Goal: Task Accomplishment & Management: Use online tool/utility

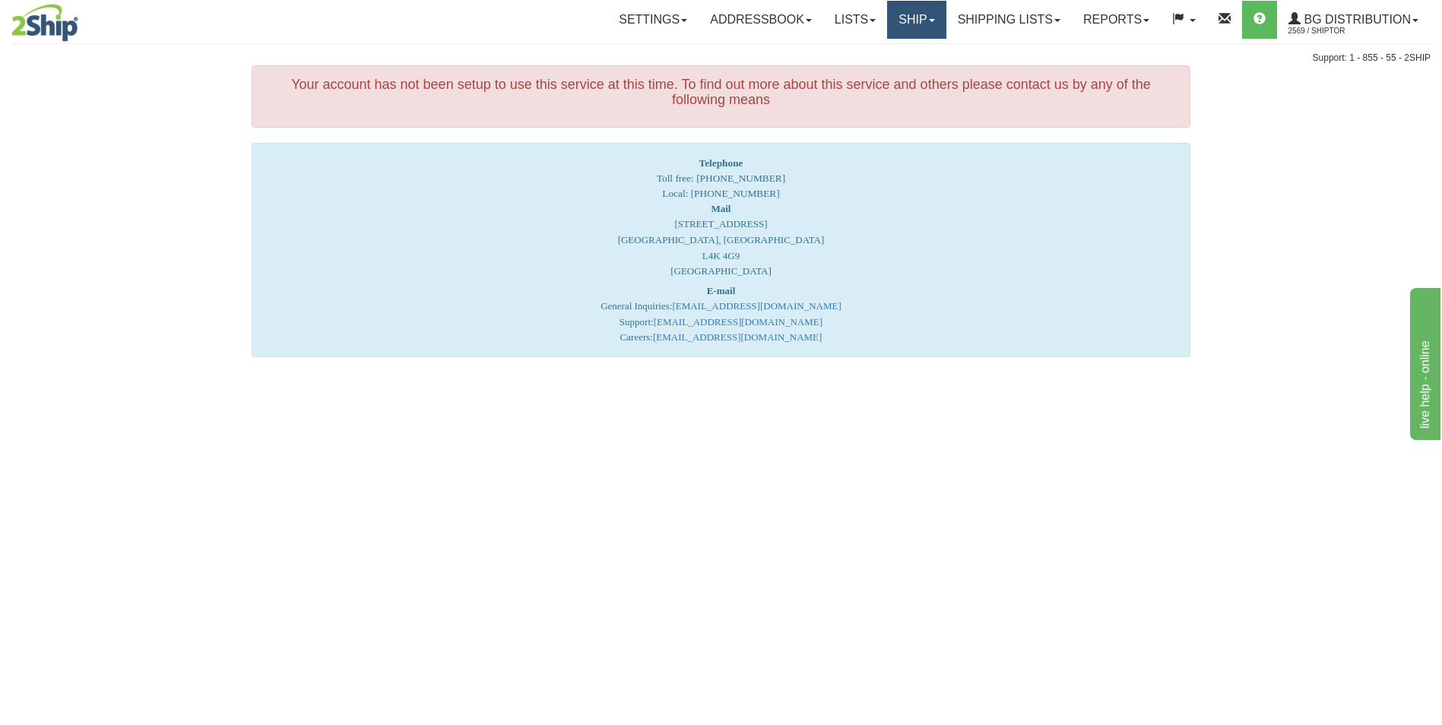
click at [899, 16] on link "Ship" at bounding box center [916, 20] width 59 height 38
click at [883, 47] on span "Ship Screen" at bounding box center [870, 53] width 58 height 12
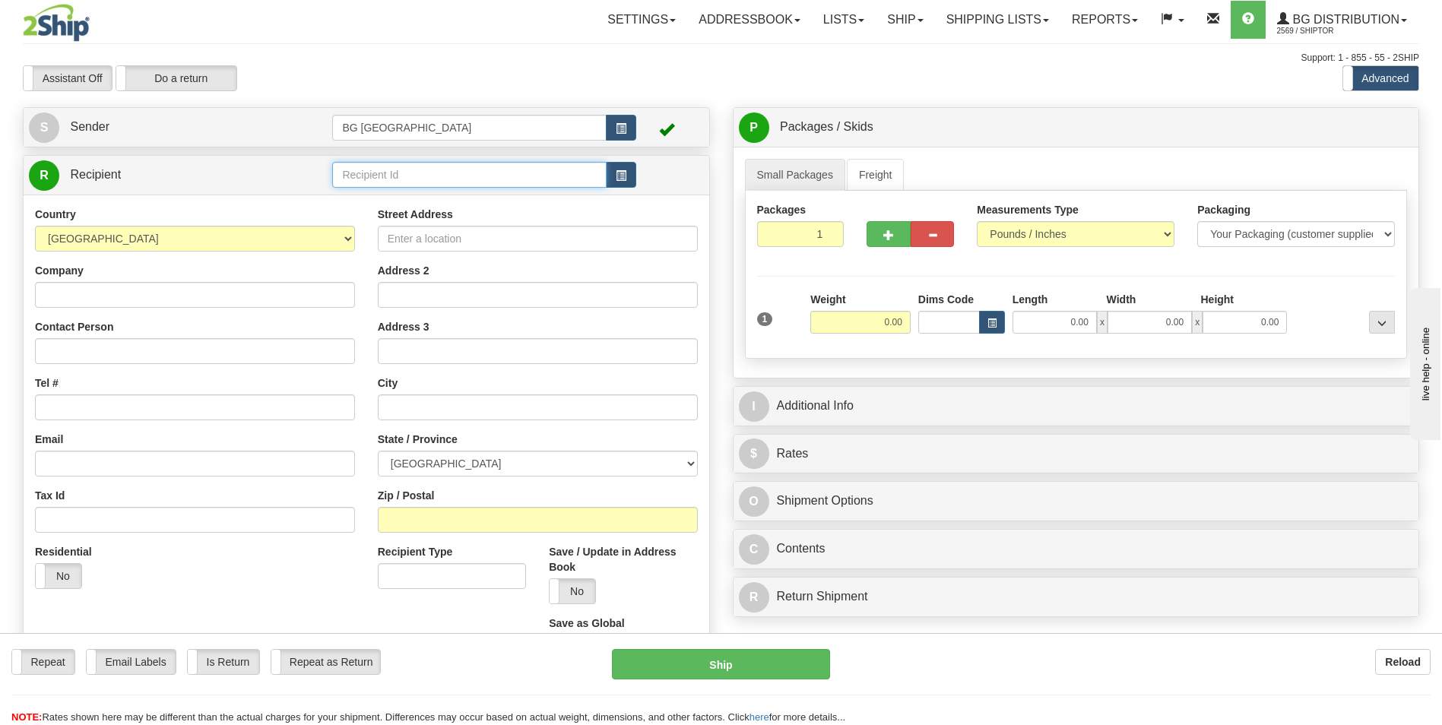
click at [370, 188] on input "text" at bounding box center [469, 175] width 274 height 26
type input "70184276"
